Goal: Consume media (video, audio)

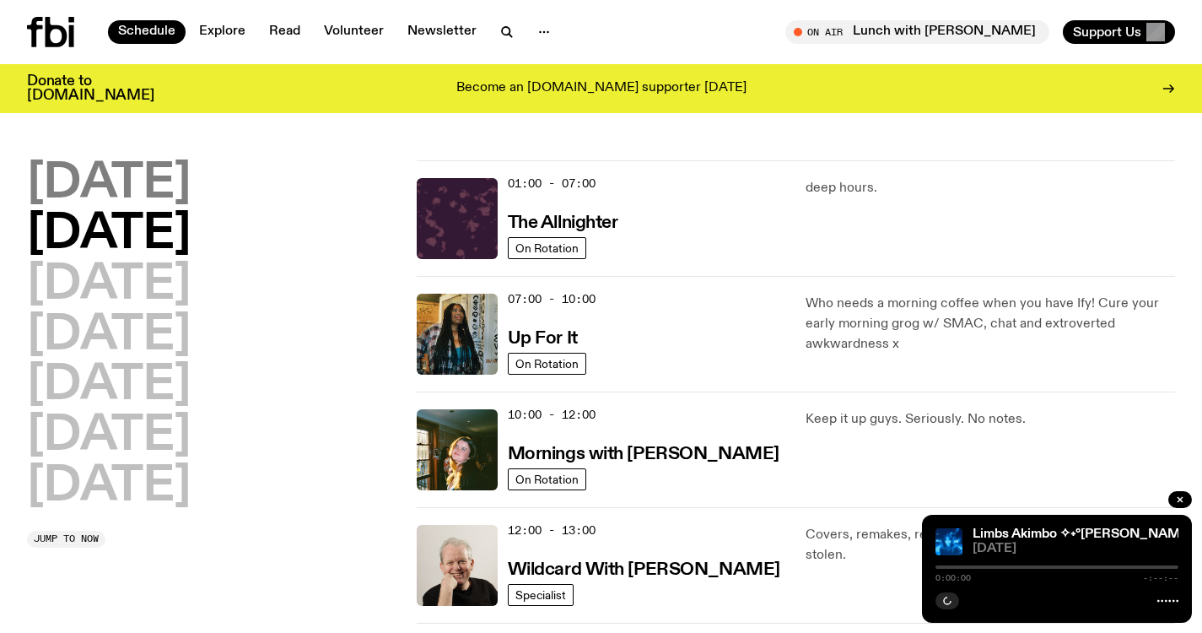
click at [132, 179] on h2 "[DATE]" at bounding box center [109, 183] width 164 height 47
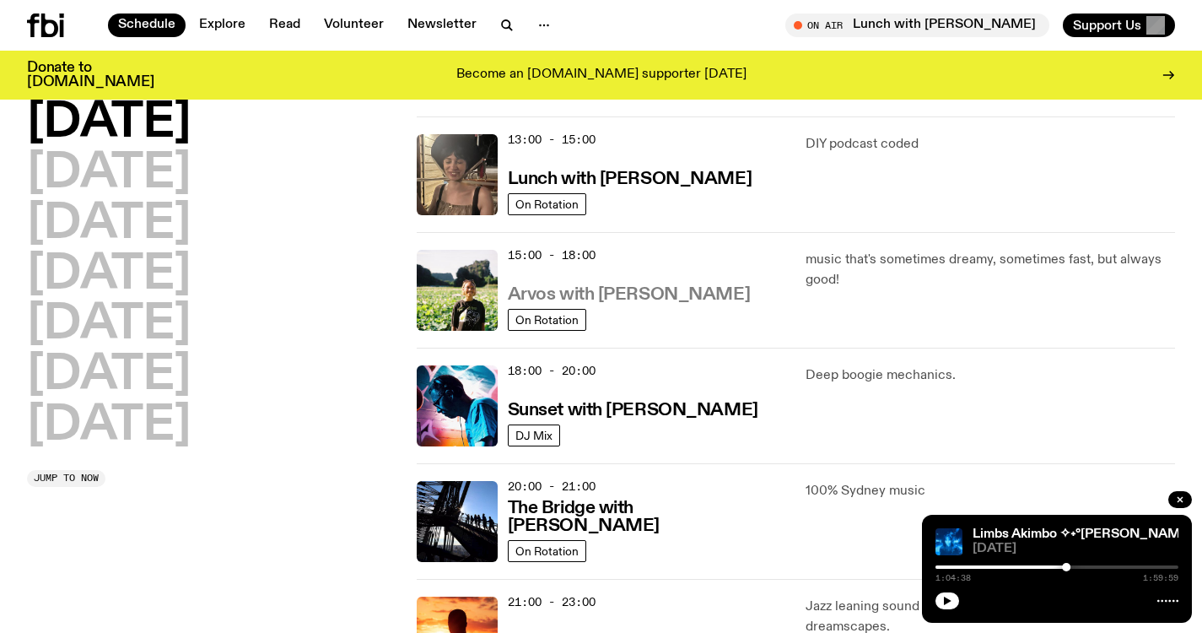
scroll to position [577, 0]
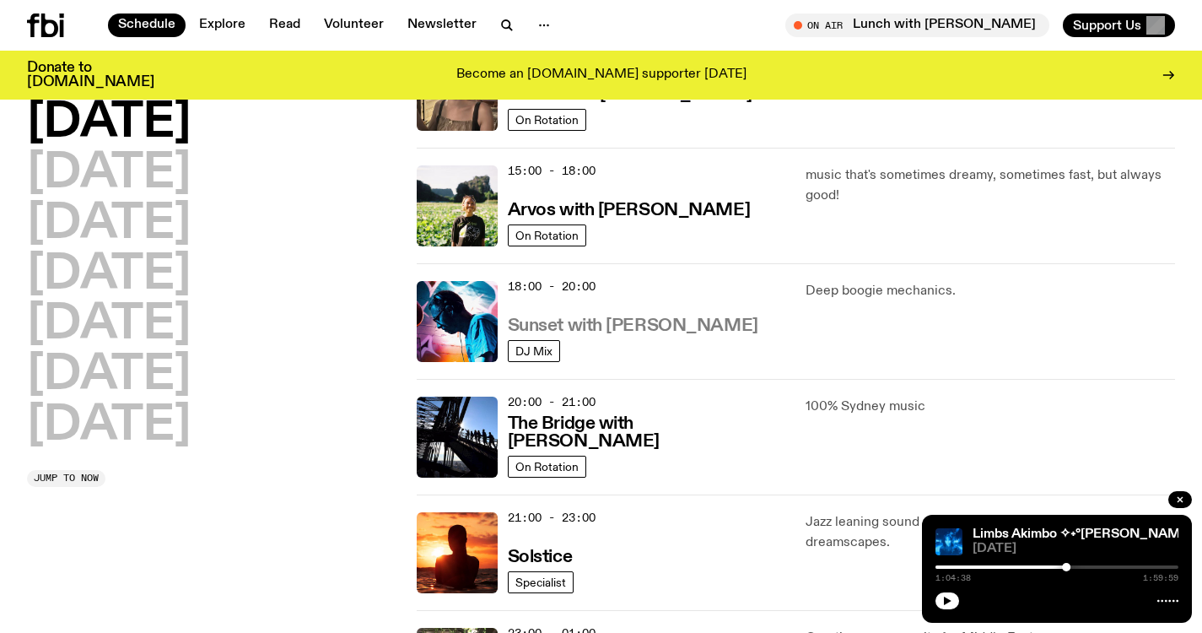
click at [626, 322] on h3 "Sunset with [PERSON_NAME]" at bounding box center [633, 326] width 251 height 18
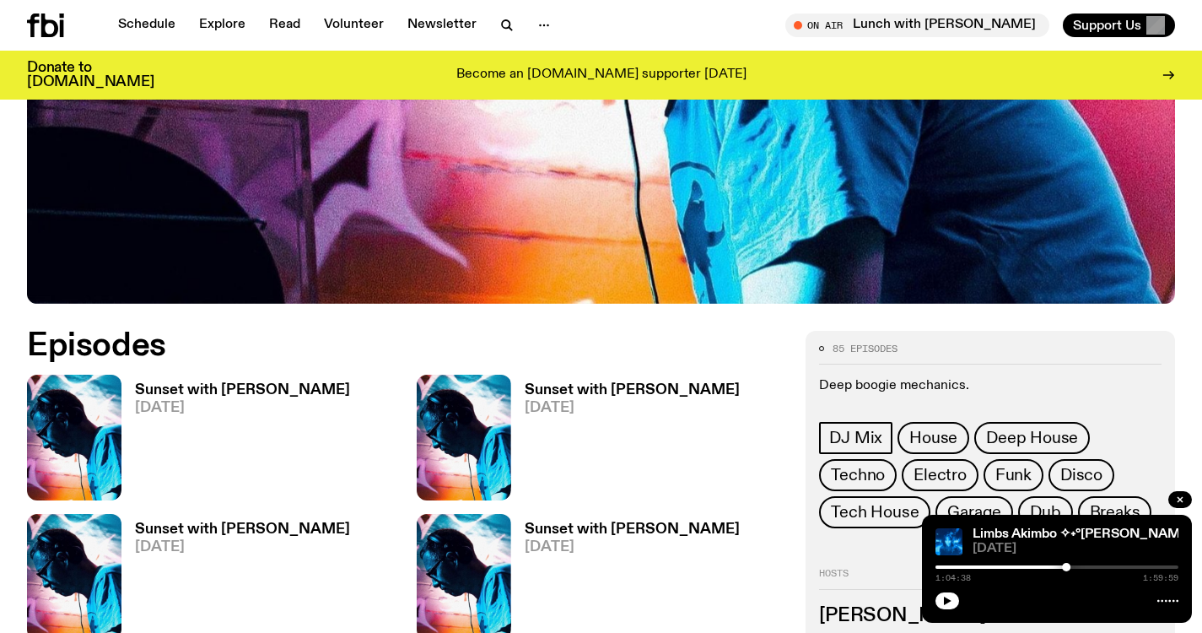
scroll to position [581, 0]
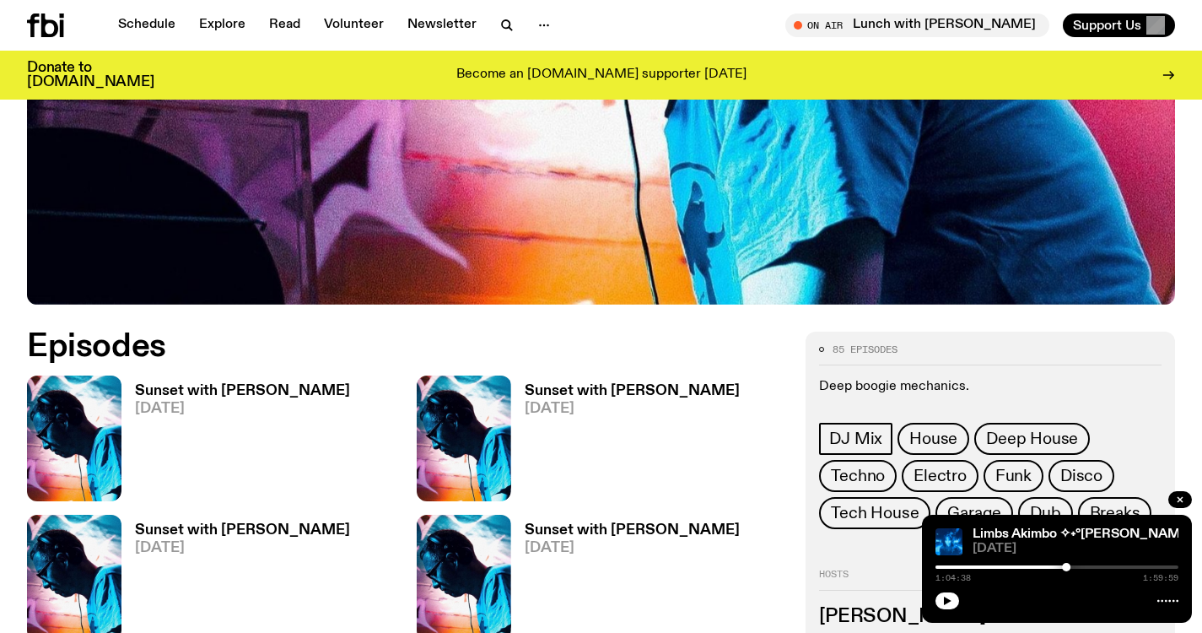
click at [190, 384] on h3 "Sunset with [PERSON_NAME]" at bounding box center [242, 391] width 215 height 14
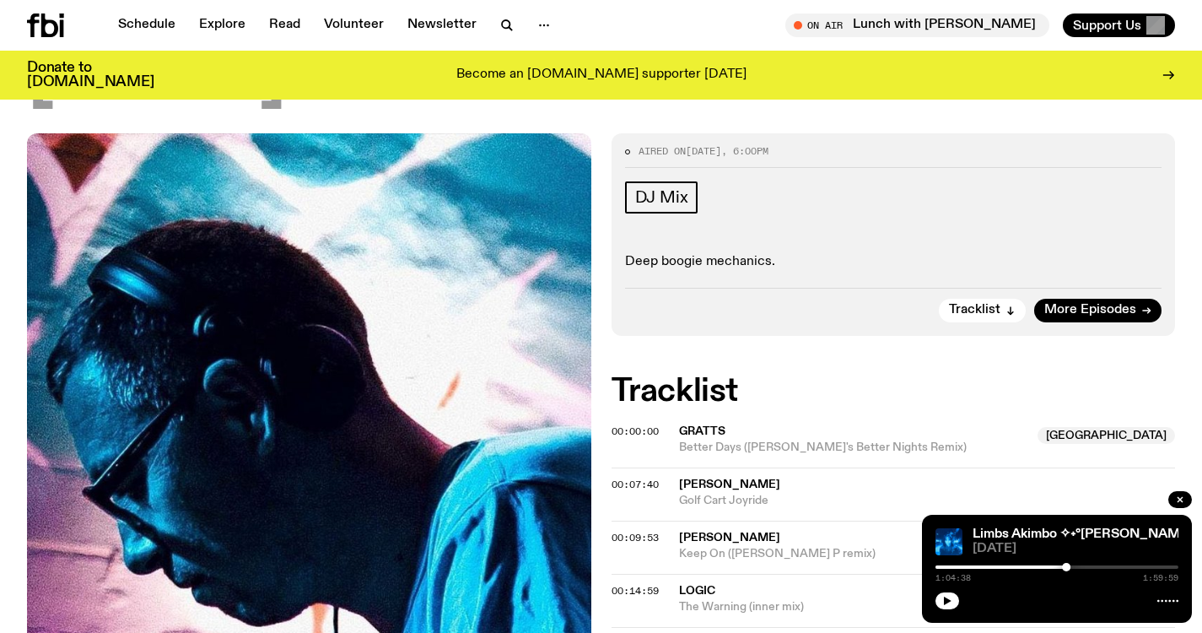
scroll to position [23, 0]
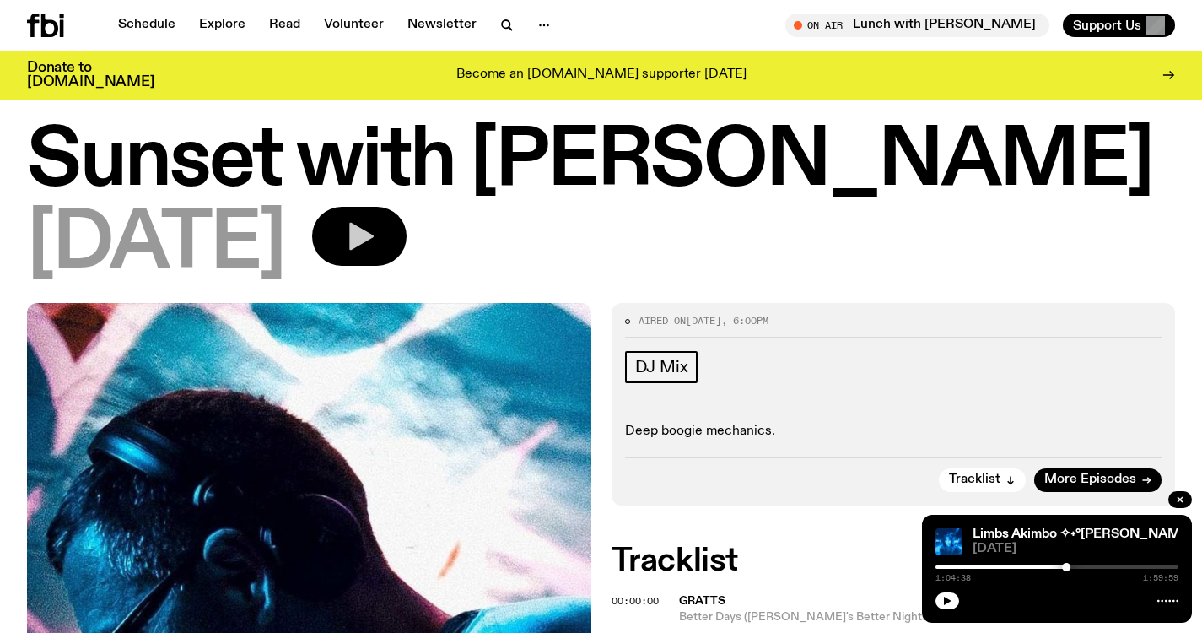
click at [401, 219] on button "button" at bounding box center [359, 236] width 94 height 59
click at [374, 241] on icon "button" at bounding box center [361, 237] width 24 height 28
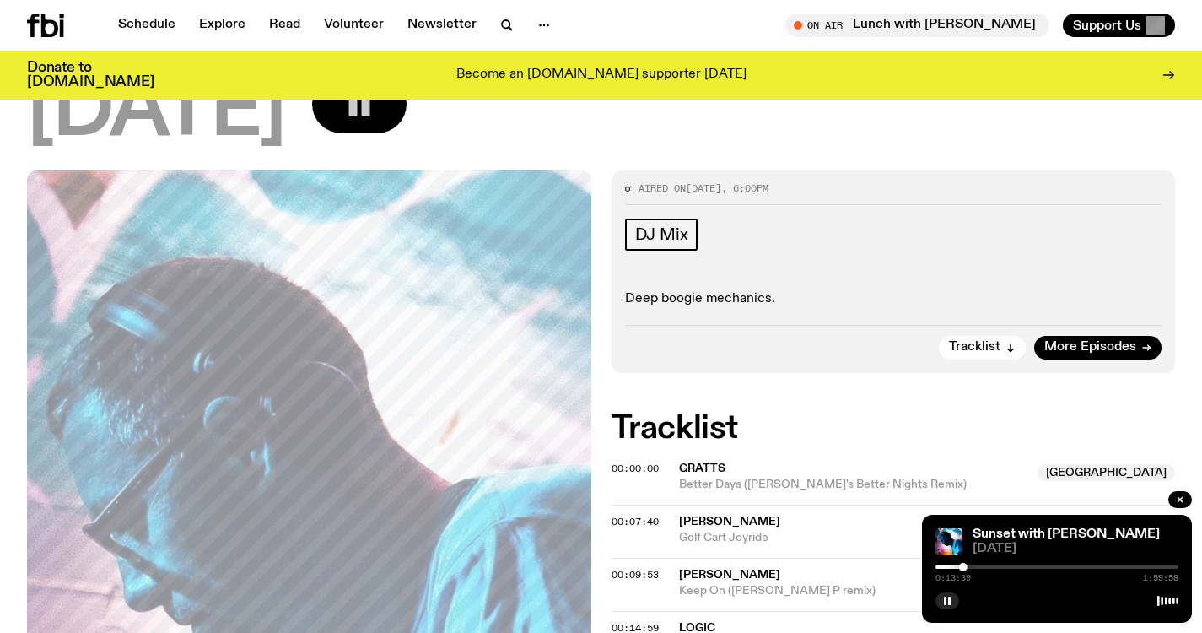
scroll to position [229, 0]
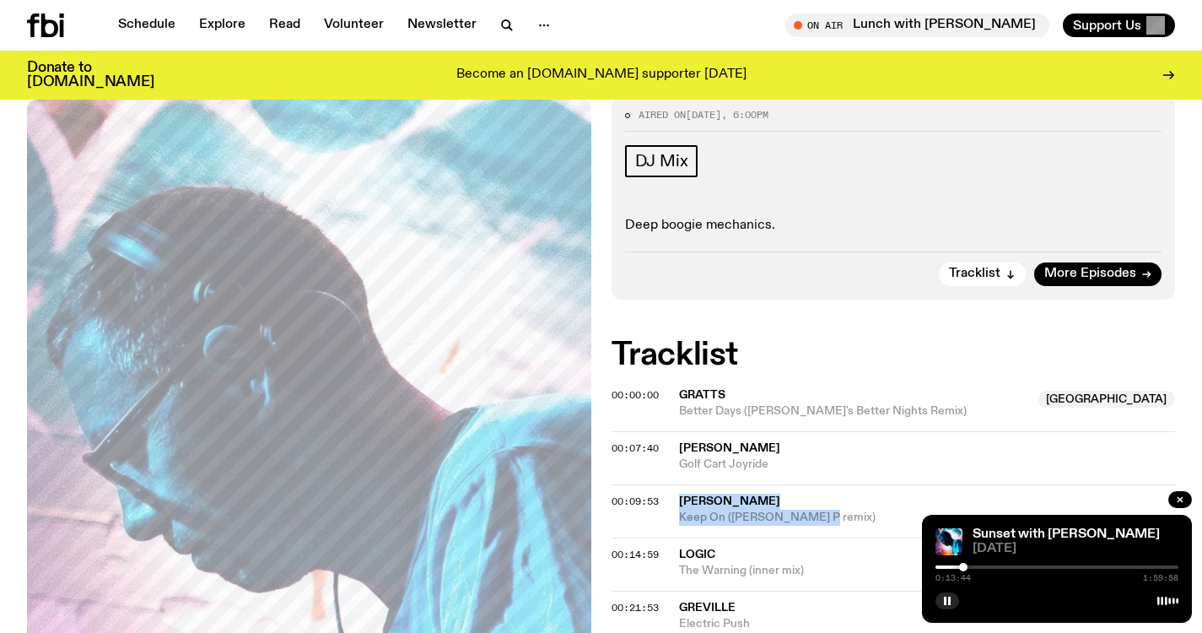
drag, startPoint x: 809, startPoint y: 516, endPoint x: 676, endPoint y: 503, distance: 134.0
click at [676, 537] on div "00:09:53 [PERSON_NAME] Keep On ([PERSON_NAME] remix)" at bounding box center [894, 563] width 564 height 53
copy div "[PERSON_NAME] Keep On ([PERSON_NAME] remix)"
click at [946, 608] on div at bounding box center [1057, 599] width 243 height 20
click at [952, 603] on button "button" at bounding box center [948, 600] width 24 height 17
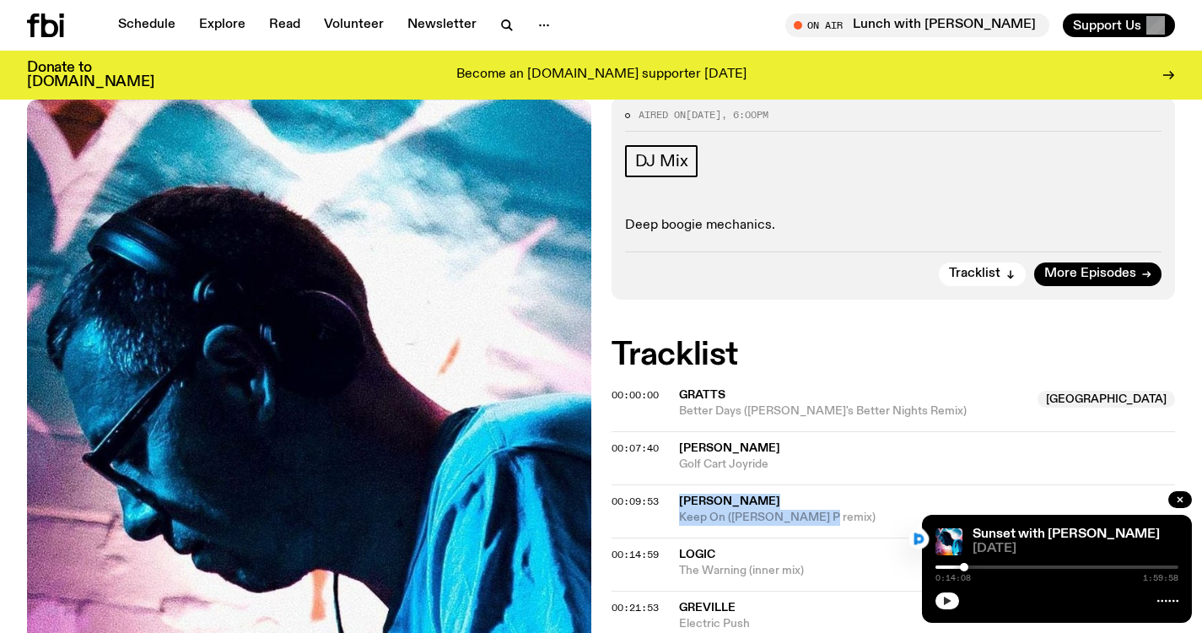
click at [945, 599] on icon "button" at bounding box center [948, 600] width 8 height 8
click at [952, 602] on icon "button" at bounding box center [947, 601] width 10 height 10
click at [945, 599] on icon "button" at bounding box center [948, 600] width 8 height 8
click at [949, 593] on button "button" at bounding box center [948, 600] width 24 height 17
